Goal: Task Accomplishment & Management: Use online tool/utility

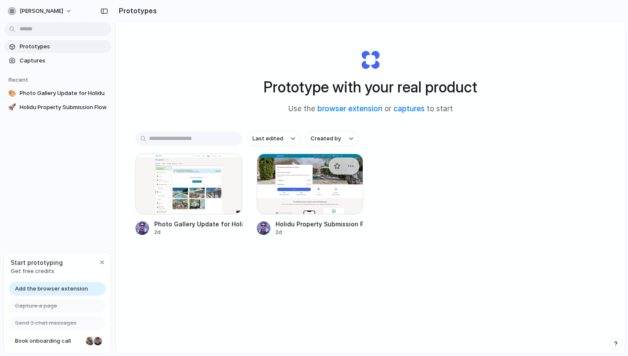
click at [321, 188] on div at bounding box center [310, 183] width 107 height 61
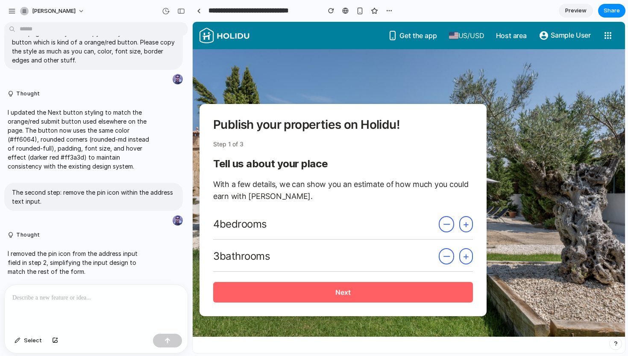
click at [570, 13] on span "Preview" at bounding box center [575, 10] width 21 height 9
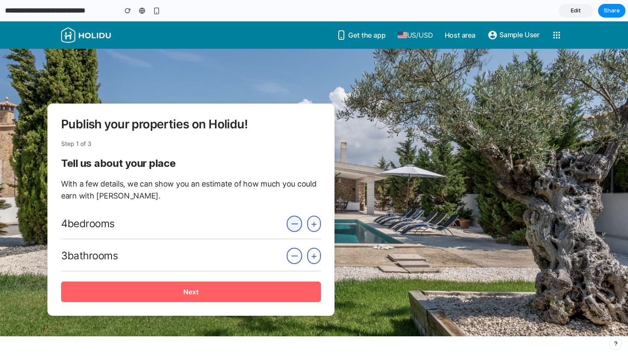
click at [295, 225] on button "−" at bounding box center [294, 223] width 15 height 16
click at [319, 223] on button "+" at bounding box center [314, 223] width 14 height 16
click at [320, 258] on div "− +" at bounding box center [304, 255] width 34 height 16
click at [250, 292] on button "Next" at bounding box center [191, 291] width 260 height 21
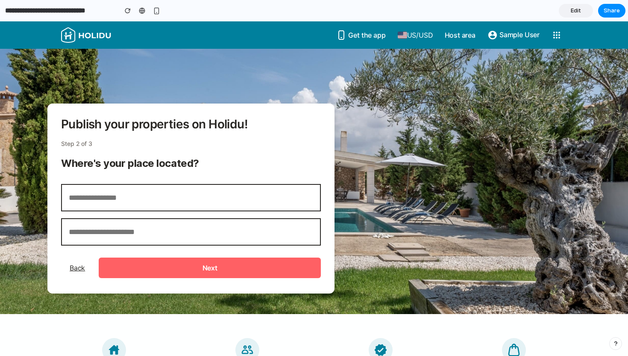
click at [213, 266] on button "Next" at bounding box center [210, 267] width 222 height 21
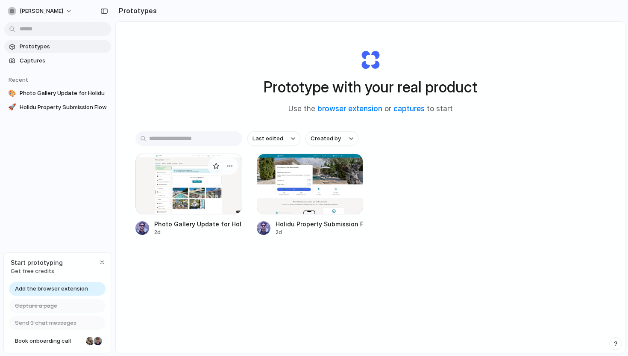
click at [218, 178] on div at bounding box center [188, 183] width 107 height 61
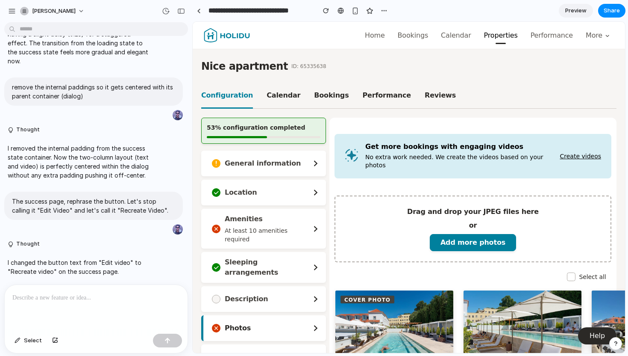
click at [581, 10] on span "Preview" at bounding box center [575, 10] width 21 height 9
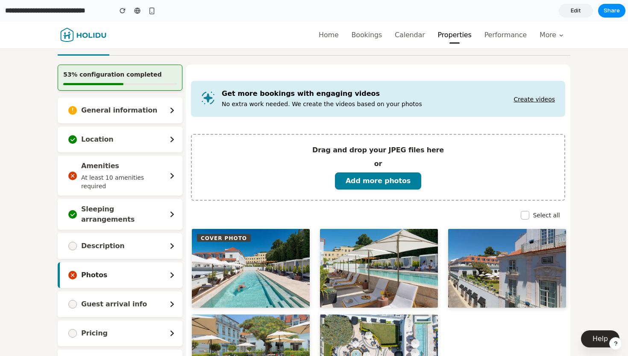
scroll to position [40, 0]
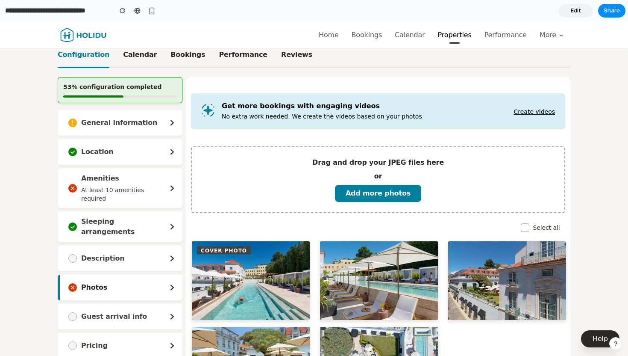
click at [534, 113] on link "Create videos" at bounding box center [534, 111] width 41 height 7
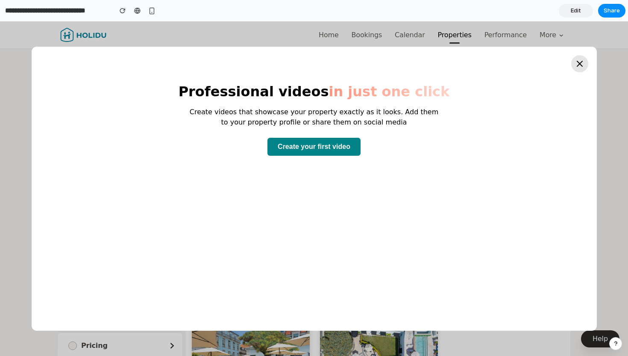
click at [581, 65] on icon at bounding box center [579, 63] width 5 height 5
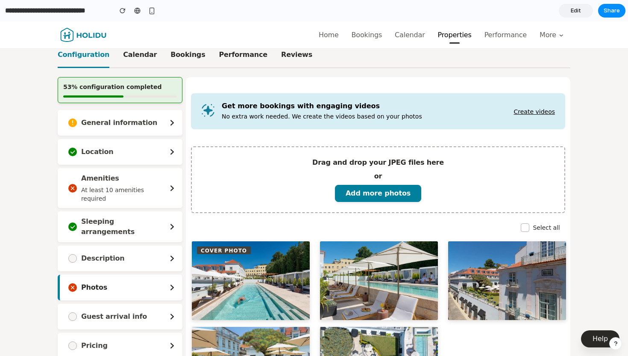
click at [541, 112] on link "Create videos" at bounding box center [534, 111] width 41 height 7
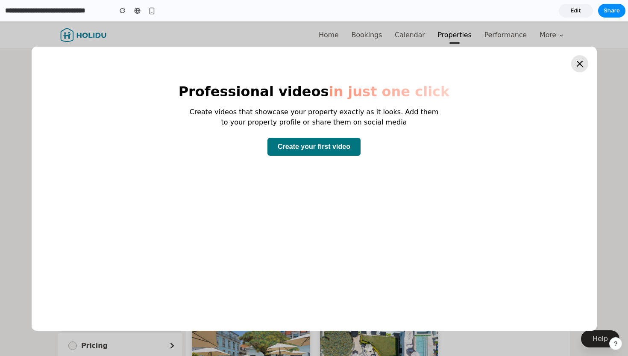
click at [341, 144] on button "Create your first video" at bounding box center [313, 147] width 93 height 18
